Goal: Use online tool/utility: Utilize a website feature to perform a specific function

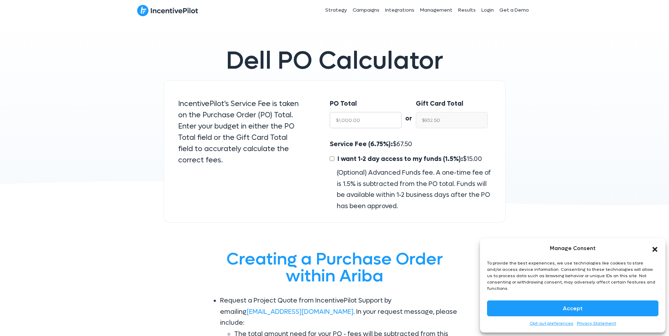
click at [344, 120] on input "$1,000.00" at bounding box center [366, 120] width 72 height 16
click at [336, 119] on input "$1,000.00" at bounding box center [366, 120] width 72 height 16
type input "3$1,000.00"
type input "$28,907.50"
type input "30$1,000.00"
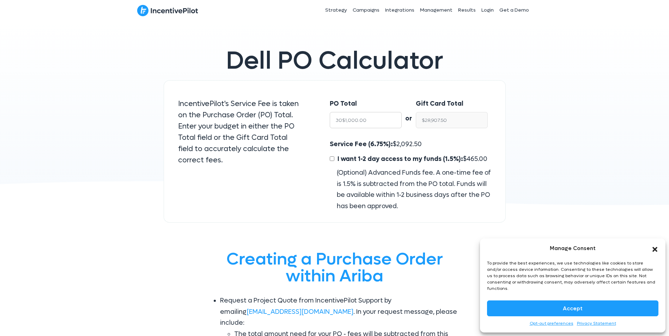
type input "$280,682.50"
type input "300$1,000.00"
type input "$2,798,432.50"
type input "3000$1,000.00"
type input "$27,975,932.50"
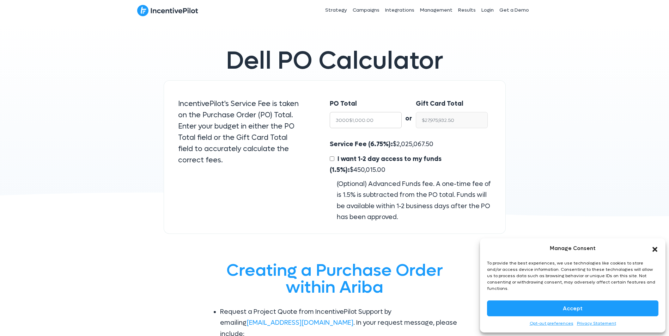
type input "30000$1,000.00"
type input "$279,750,932.50"
type input "30000,000.00"
type input "$27,975,000.00"
type input "3000000.00"
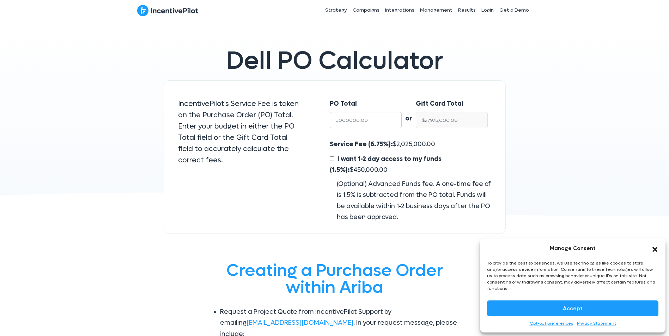
type input "$2,797,500.00"
type input "300000.00"
type input "$279,750.00"
type input "30000.00"
type input "$27,975.00"
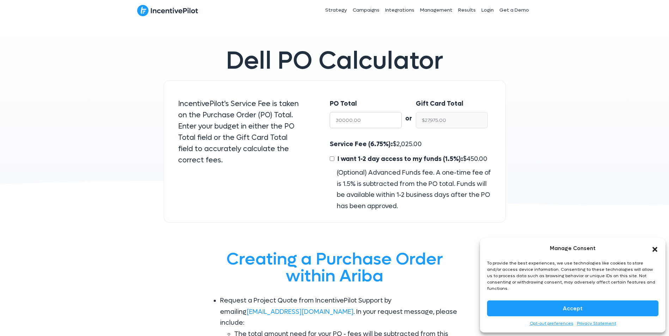
type input "3000000"
type input "$2,797,500.00"
type input "300000"
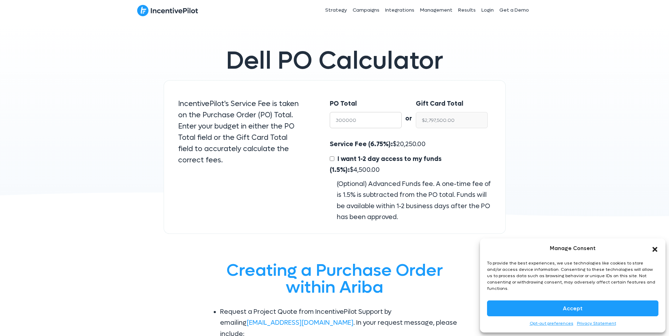
type input "$279,750.00"
type input "30000"
type input "$27,975.00"
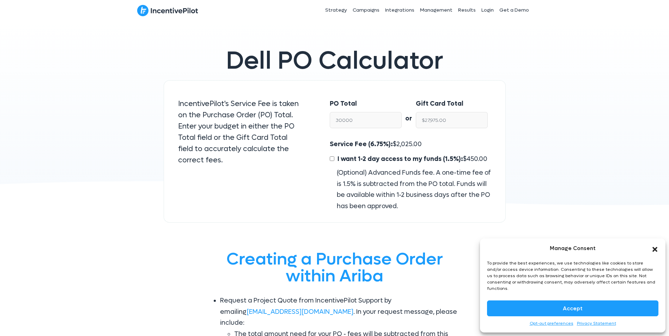
click at [437, 120] on div "Dell PO Calculator IncentivePilot's Service Fee is taken on the Purchase Order …" at bounding box center [334, 125] width 669 height 210
click at [353, 121] on input "30000" at bounding box center [366, 120] width 72 height 16
type input "3000"
type input "$2,797.50"
drag, startPoint x: 559, startPoint y: 142, endPoint x: 560, endPoint y: 137, distance: 5.5
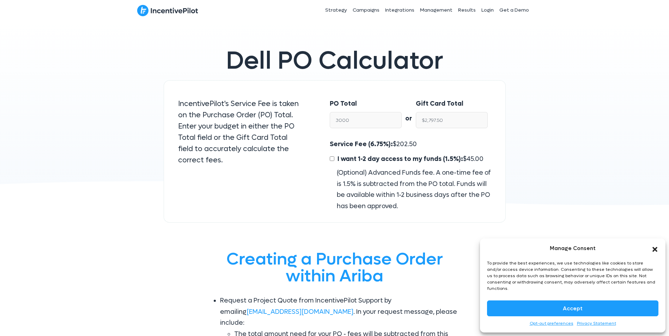
click at [437, 137] on div "Dell PO Calculator IncentivePilot's Service Fee is taken on the Purchase Order …" at bounding box center [334, 125] width 669 height 210
click at [343, 123] on input "3000" at bounding box center [366, 120] width 72 height 16
type input "300"
type input "$279.75"
type input "3300"
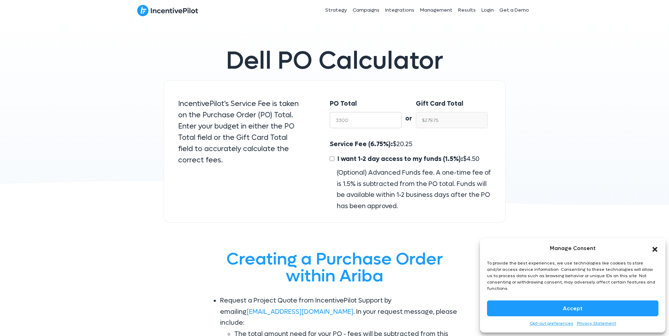
type input "$3,077.25"
click at [437, 173] on div "Dell PO Calculator IncentivePilot's Service Fee is taken on the Purchase Order …" at bounding box center [334, 125] width 669 height 210
click at [341, 122] on input "3300" at bounding box center [366, 120] width 72 height 16
type input "300"
type input "$279.75"
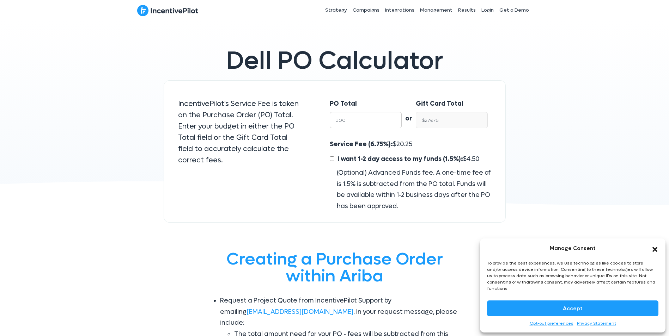
type input "3200"
type input "$2,984.00"
click at [437, 174] on div "Dell PO Calculator IncentivePilot's Service Fee is taken on the Purchase Order …" at bounding box center [334, 125] width 669 height 210
click at [341, 120] on input "3200" at bounding box center [366, 120] width 72 height 16
type input "300"
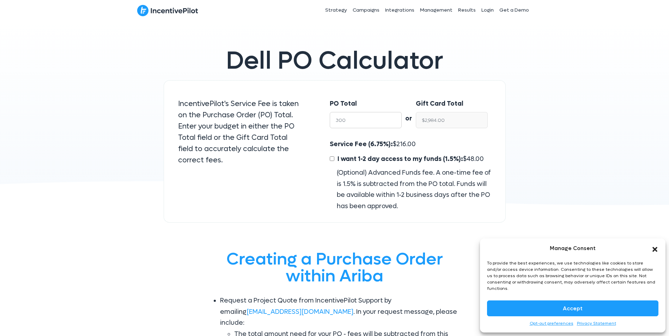
type input "$279.75"
type input "3300"
type input "$3,077.25"
click at [437, 126] on div "Dell PO Calculator IncentivePilot's Service Fee is taken on the Purchase Order …" at bounding box center [334, 125] width 669 height 210
click at [359, 123] on input "3300" at bounding box center [366, 120] width 72 height 16
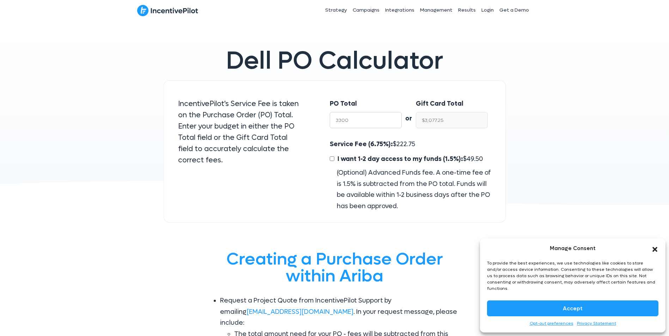
type input "330"
type input "$307.72"
type input "33"
type input "$30.77"
type input "3"
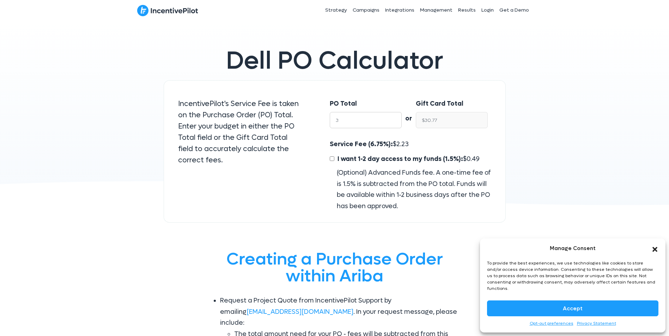
type input "$2.80"
type input "30"
type input "$27.97"
type input "300"
type input "$279.75"
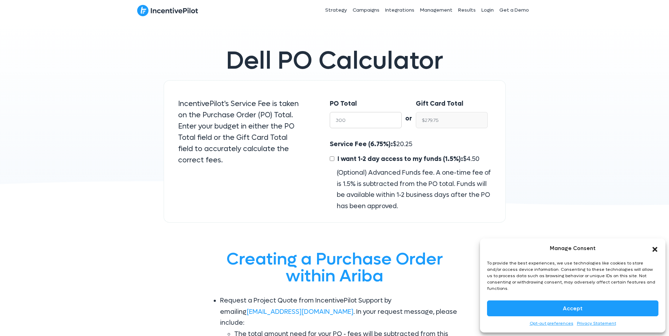
type input "3000"
type input "$2,797.50"
type input "3000"
click at [437, 116] on div "Dell PO Calculator IncentivePilot's Service Fee is taken on the Purchase Order …" at bounding box center [334, 125] width 669 height 210
